Goal: Task Accomplishment & Management: Use online tool/utility

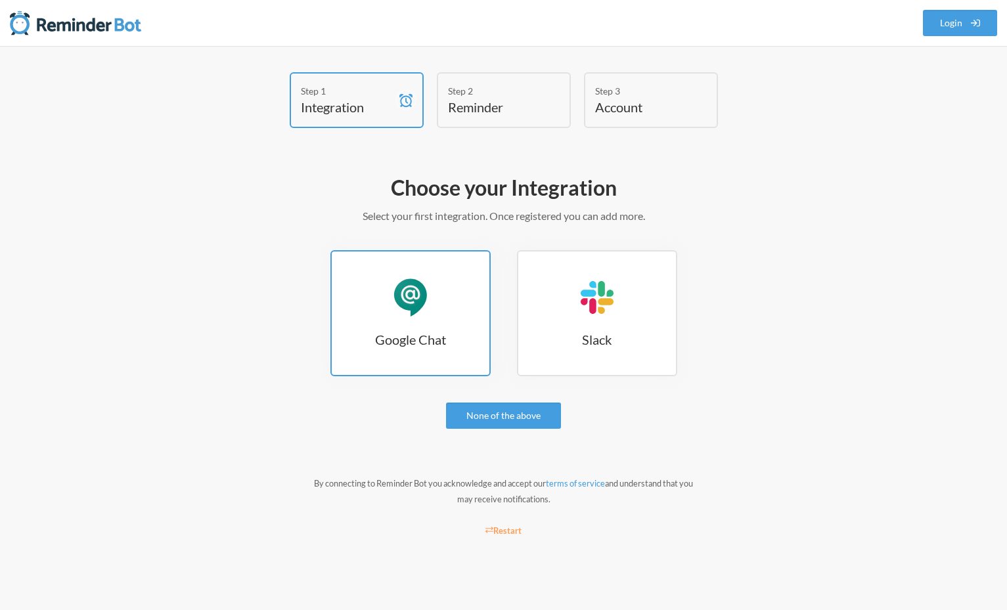
click at [413, 290] on div "Google Chat" at bounding box center [410, 297] width 39 height 39
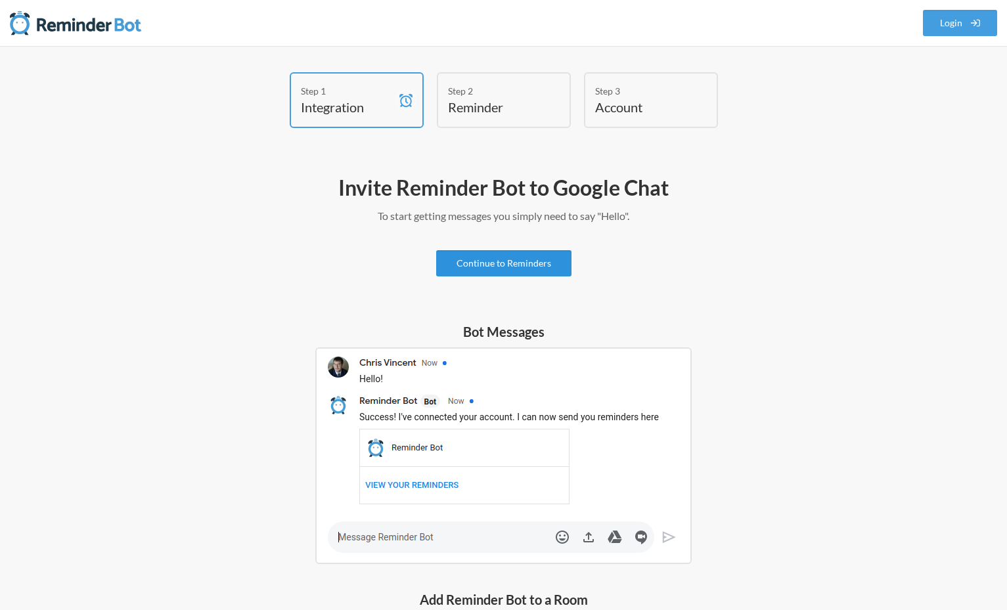
click at [521, 269] on link "Continue to Reminders" at bounding box center [503, 263] width 135 height 26
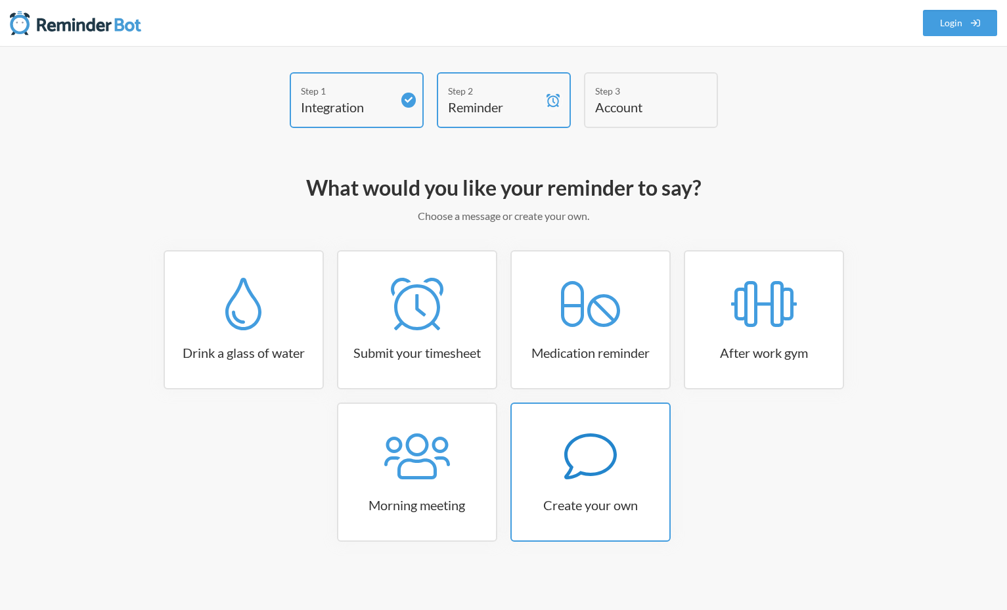
click at [594, 459] on icon at bounding box center [590, 456] width 53 height 53
select select "07:30:00"
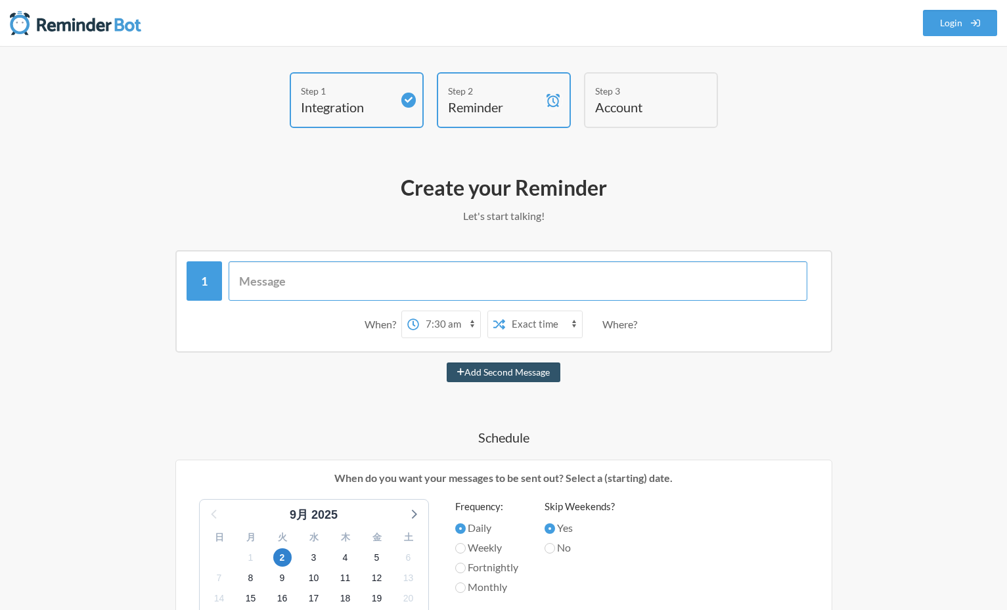
click at [309, 287] on input "text" at bounding box center [518, 280] width 579 height 39
type input "t"
click at [260, 280] on input "タイムカード入れた？" at bounding box center [518, 280] width 579 height 39
type input "昨日のタイムカード入れた？"
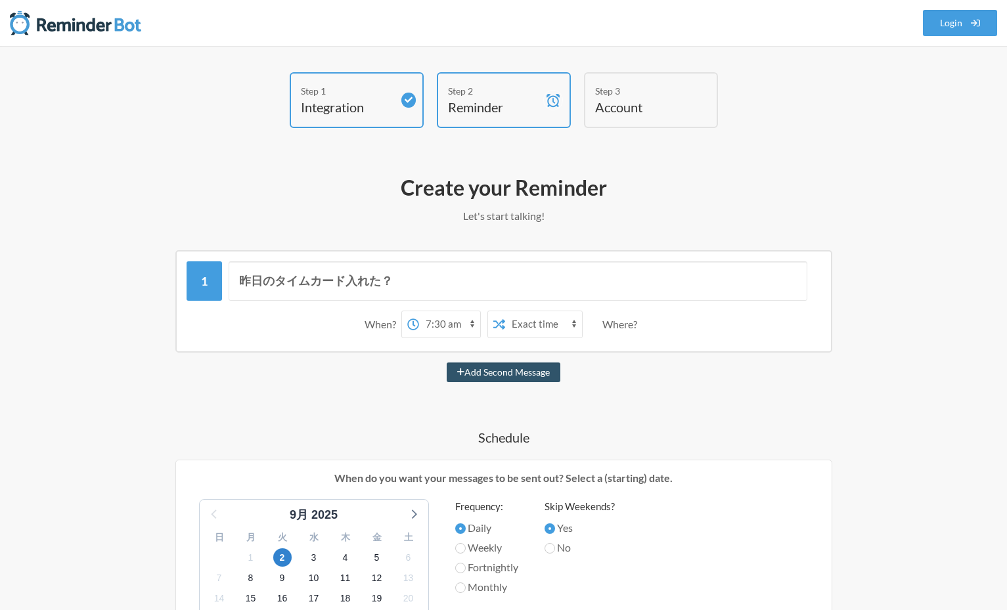
click at [439, 321] on select "12:00 am 12:15 am 12:30 am 12:45 am 1:00 am 1:15 am 1:30 am 1:45 am 2:00 am 2:1…" at bounding box center [449, 324] width 61 height 26
select select "10:00:00"
click at [419, 311] on select "12:00 am 12:15 am 12:30 am 12:45 am 1:00 am 1:15 am 1:30 am 1:45 am 2:00 am 2:1…" at bounding box center [449, 324] width 61 height 26
click at [552, 325] on select "Exact time Random time" at bounding box center [543, 324] width 77 height 26
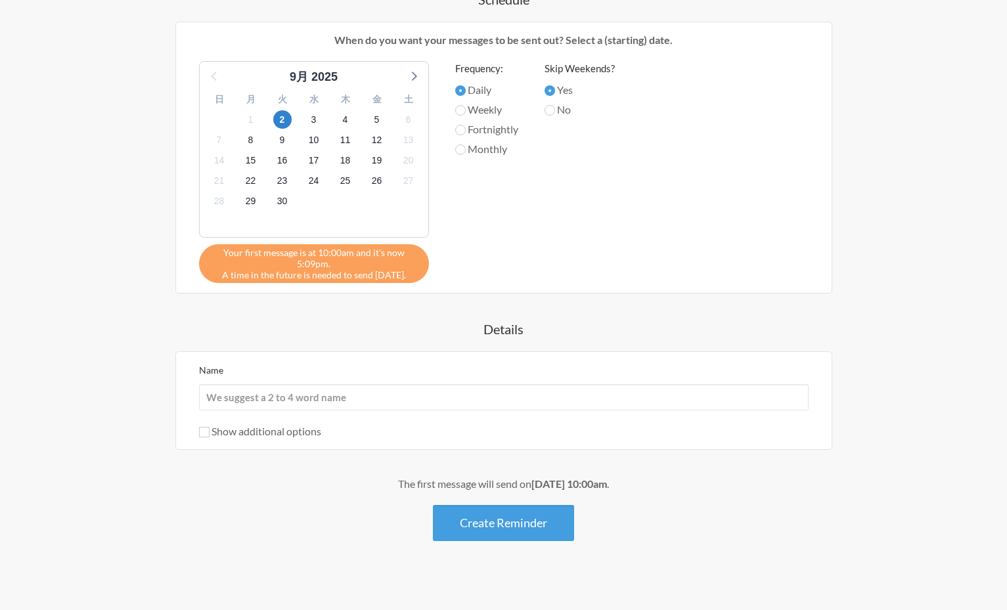
scroll to position [447, 0]
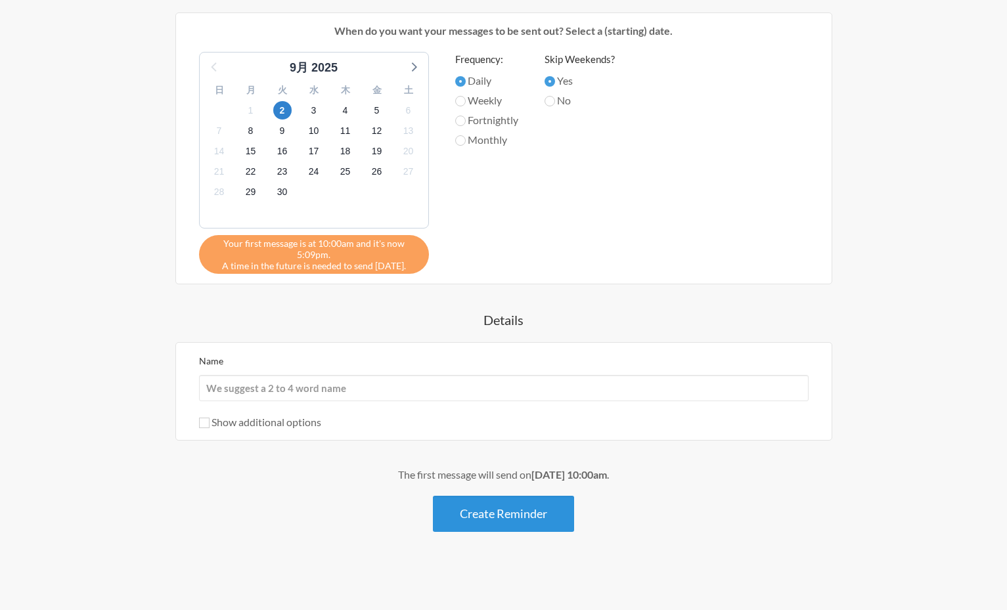
click at [519, 506] on button "Create Reminder" at bounding box center [503, 514] width 141 height 36
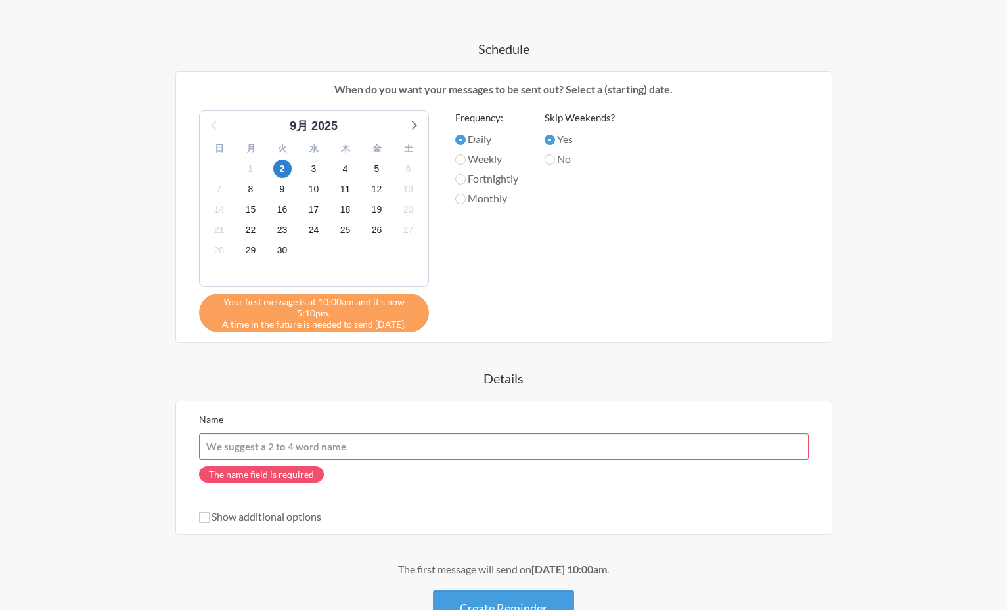
scroll to position [468, 0]
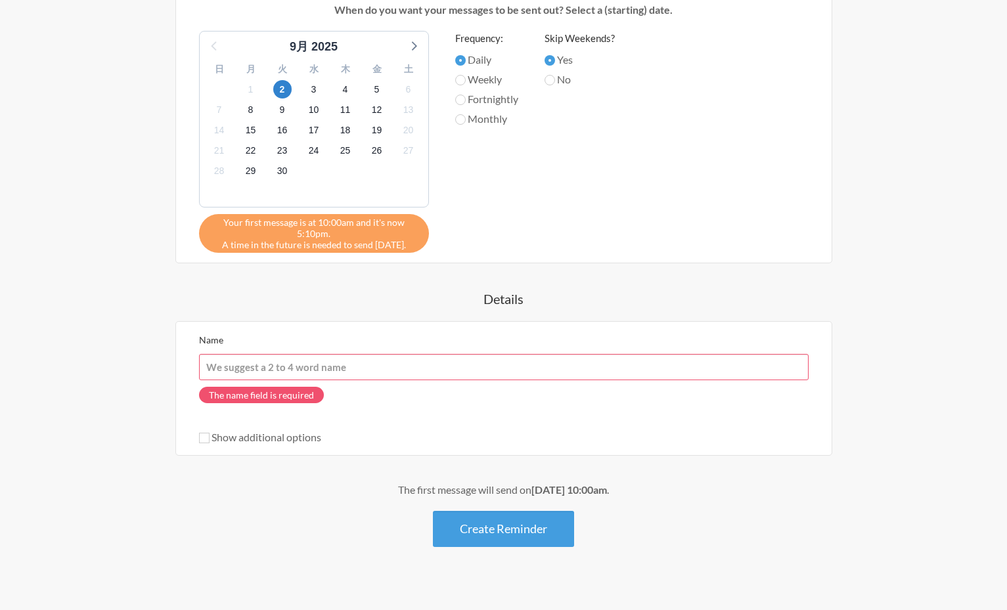
drag, startPoint x: 357, startPoint y: 367, endPoint x: 227, endPoint y: 369, distance: 130.7
click at [226, 369] on input "Name" at bounding box center [504, 367] width 610 height 26
click at [281, 307] on h4 "Details" at bounding box center [504, 299] width 762 height 18
click at [252, 441] on label "Show additional options" at bounding box center [260, 437] width 122 height 12
click at [210, 441] on input "Show additional options" at bounding box center [204, 438] width 11 height 11
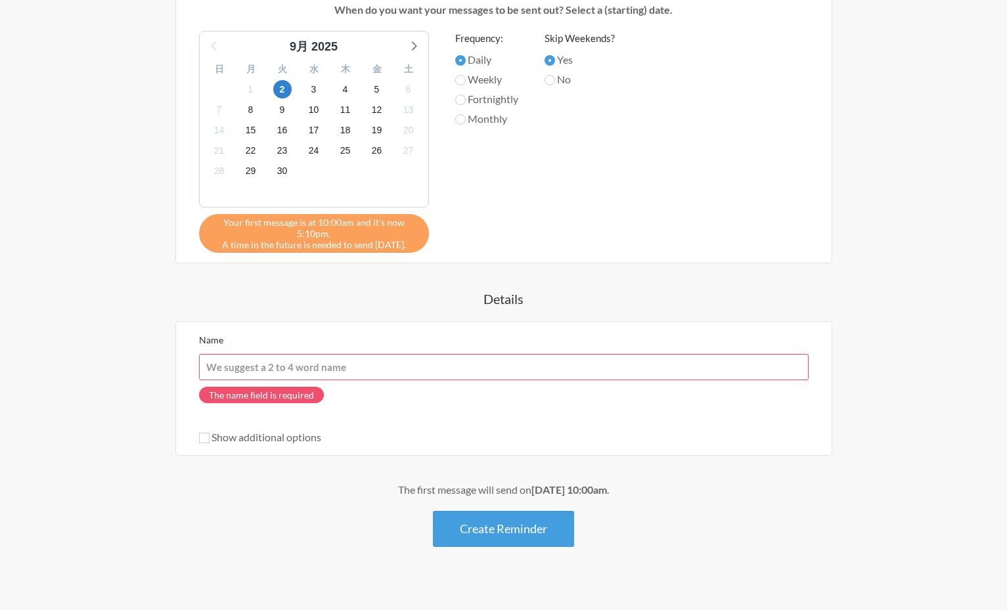
checkbox input "true"
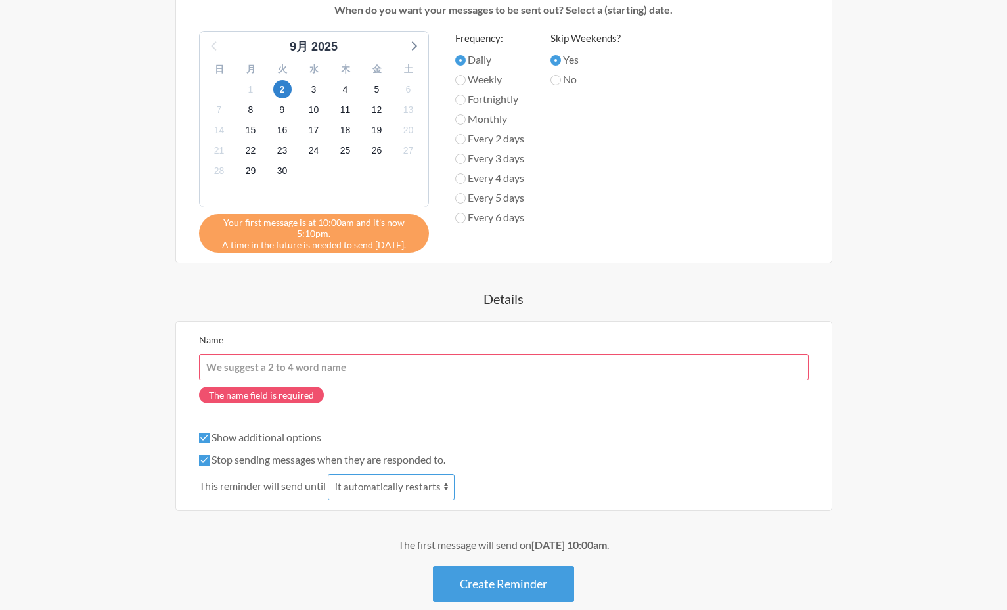
click at [389, 486] on select "it automatically restarts it is replied to" at bounding box center [391, 487] width 127 height 26
click at [219, 459] on label "Stop sending messages when they are responded to." at bounding box center [322, 459] width 246 height 12
click at [210, 459] on input "Stop sending messages when they are responded to." at bounding box center [204, 460] width 11 height 11
checkbox input "false"
click at [282, 370] on input "Name" at bounding box center [504, 367] width 610 height 26
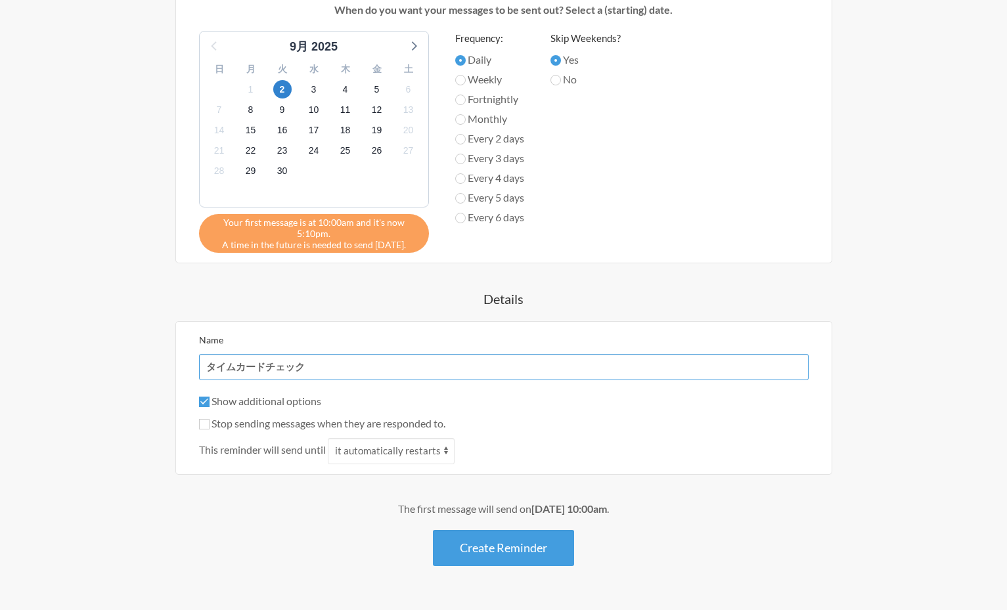
type input "タイムカードチェック"
click at [204, 403] on input "Show additional options" at bounding box center [204, 402] width 11 height 11
checkbox input "false"
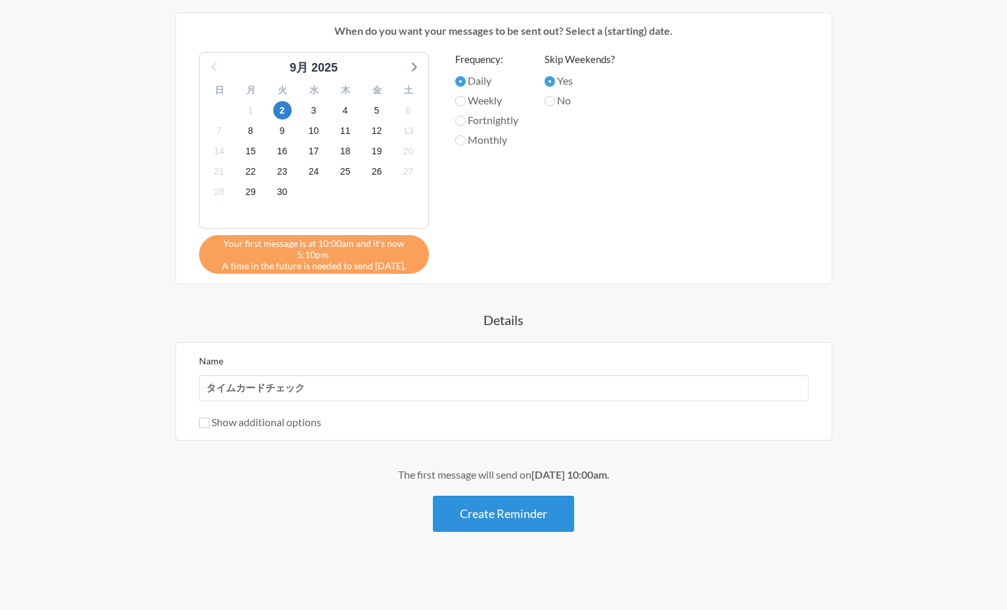
click at [499, 514] on button "Create Reminder" at bounding box center [503, 514] width 141 height 36
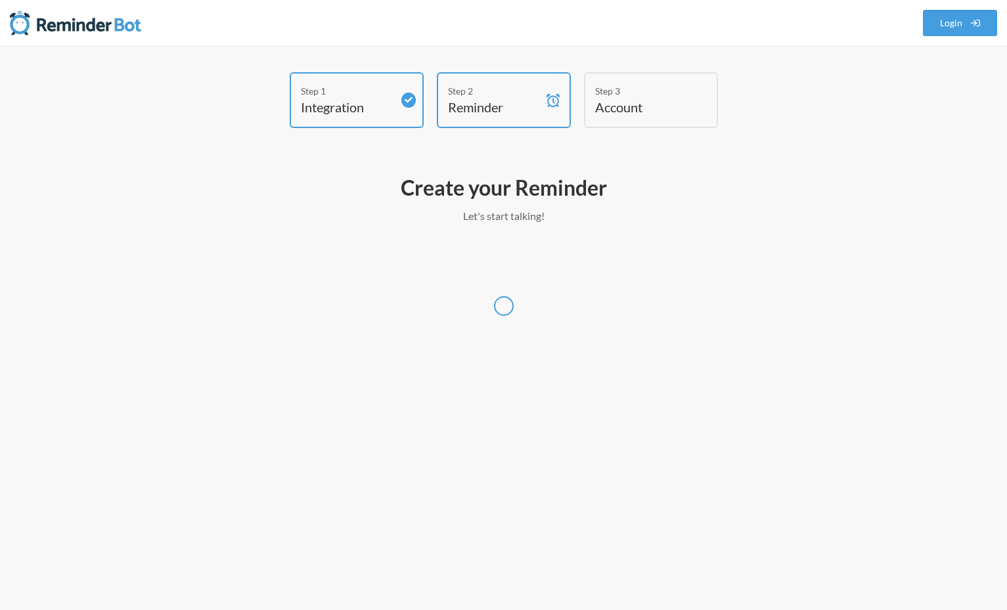
scroll to position [0, 0]
select select "Asia/Tokyo"
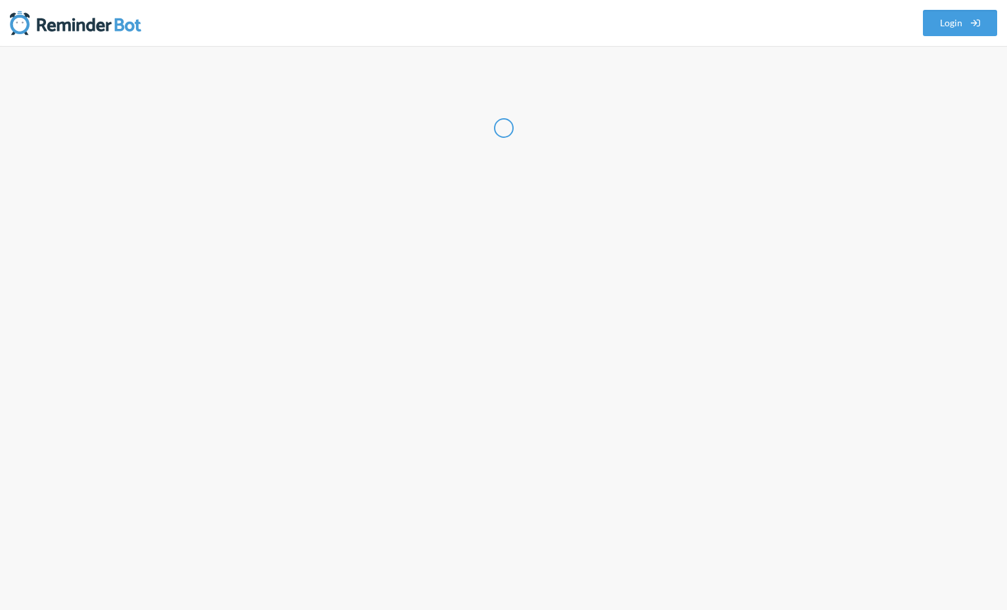
select select "JP"
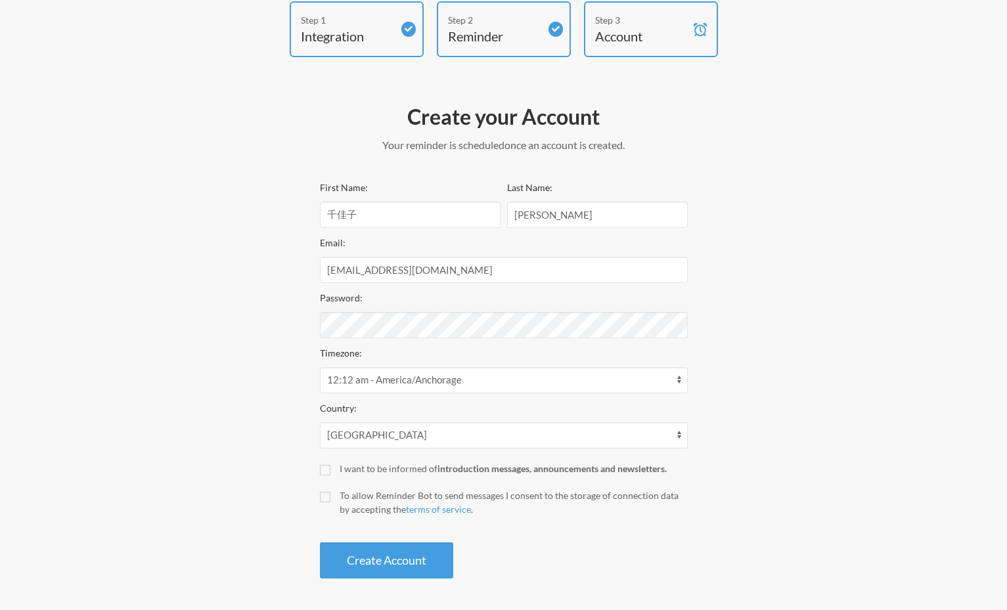
scroll to position [72, 0]
click at [403, 558] on button "Create Account" at bounding box center [386, 560] width 133 height 36
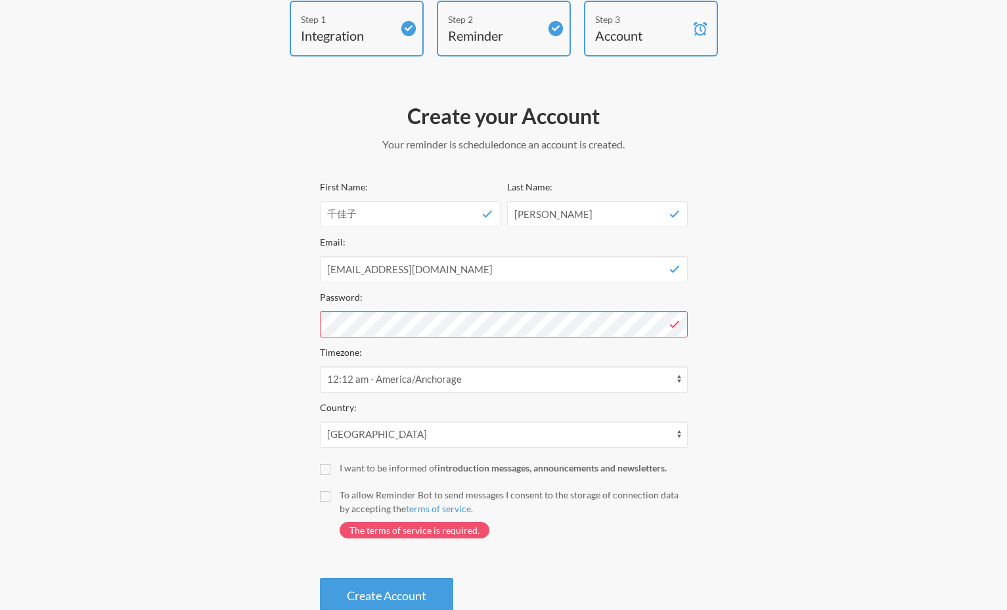
click at [356, 506] on div "To allow Reminder Bot to send messages I consent to the storage of connection d…" at bounding box center [514, 502] width 348 height 28
click at [330, 502] on input "To allow Reminder Bot to send messages I consent to the storage of connection d…" at bounding box center [325, 496] width 11 height 11
checkbox input "true"
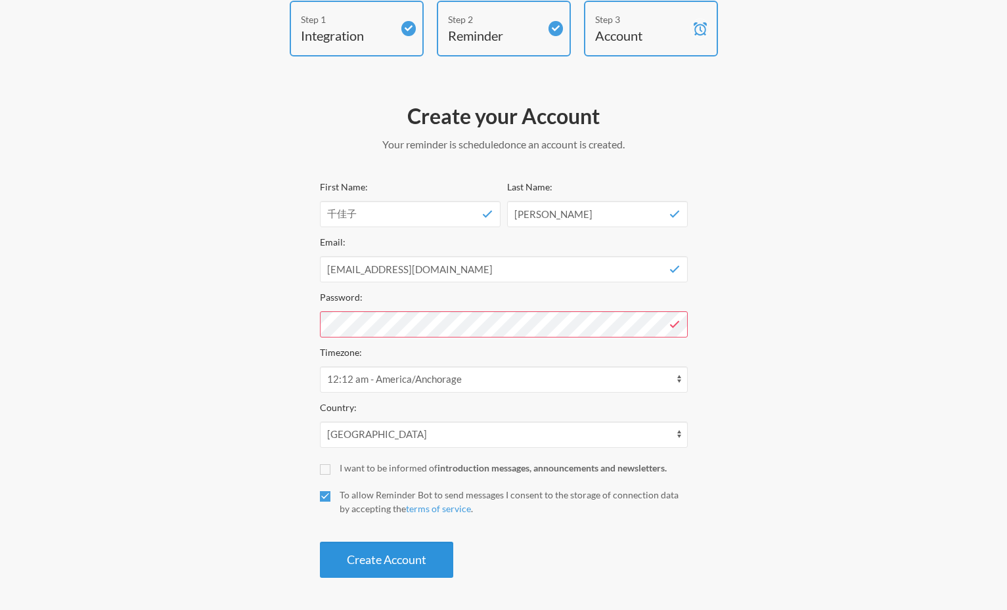
click at [395, 560] on button "Create Account" at bounding box center [386, 560] width 133 height 36
click at [383, 568] on button "Create Account" at bounding box center [386, 560] width 133 height 36
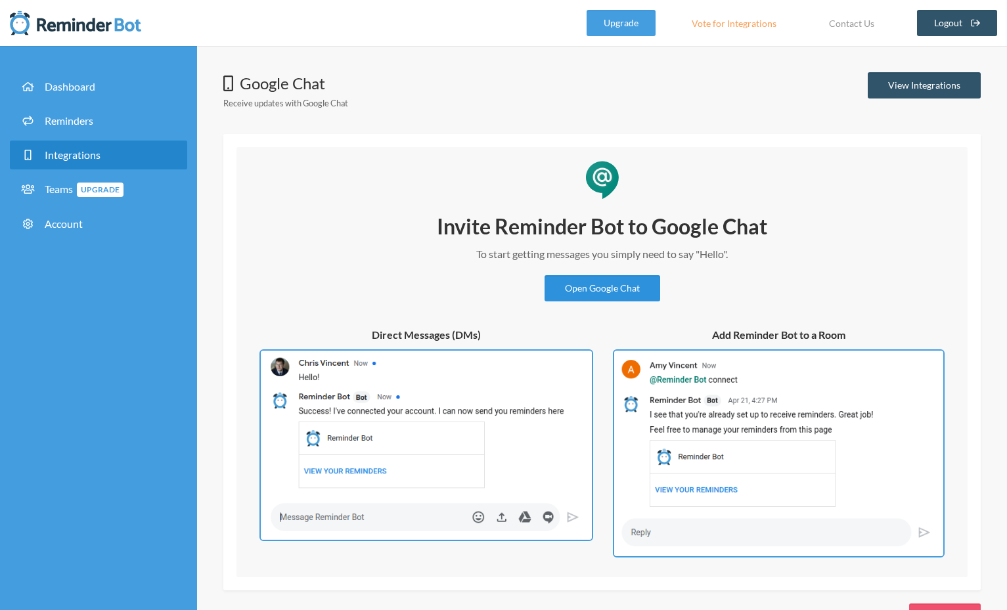
click at [624, 288] on link "Open Google Chat" at bounding box center [603, 288] width 116 height 26
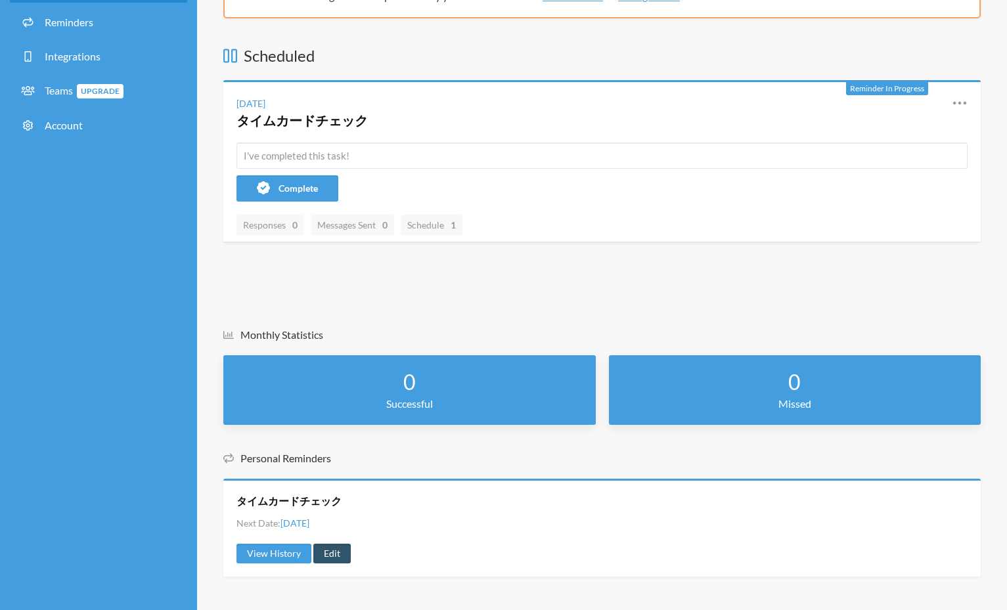
scroll to position [104, 0]
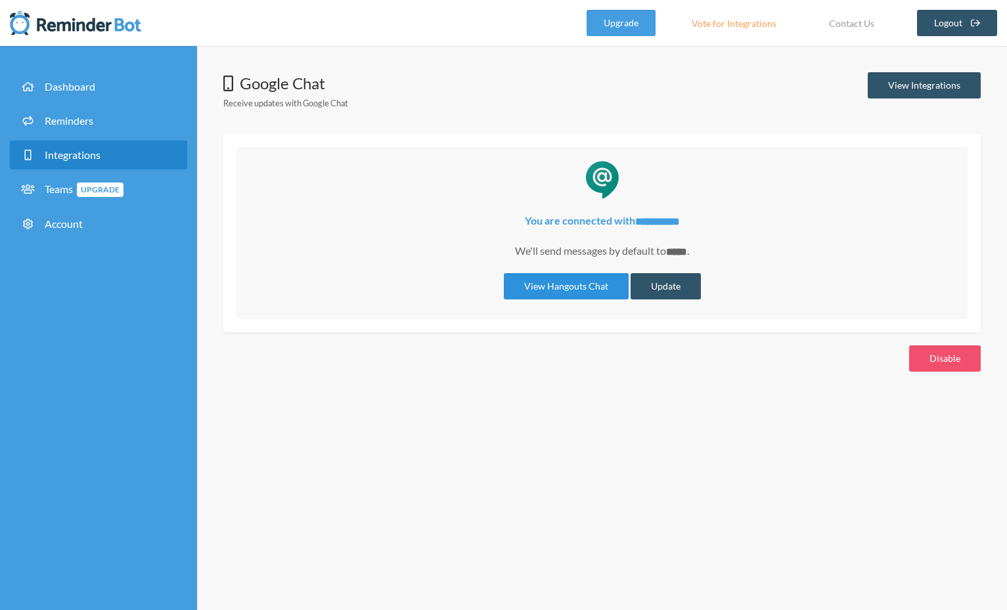
click at [589, 284] on link "View Hangouts Chat" at bounding box center [566, 286] width 125 height 26
